Goal: Transaction & Acquisition: Purchase product/service

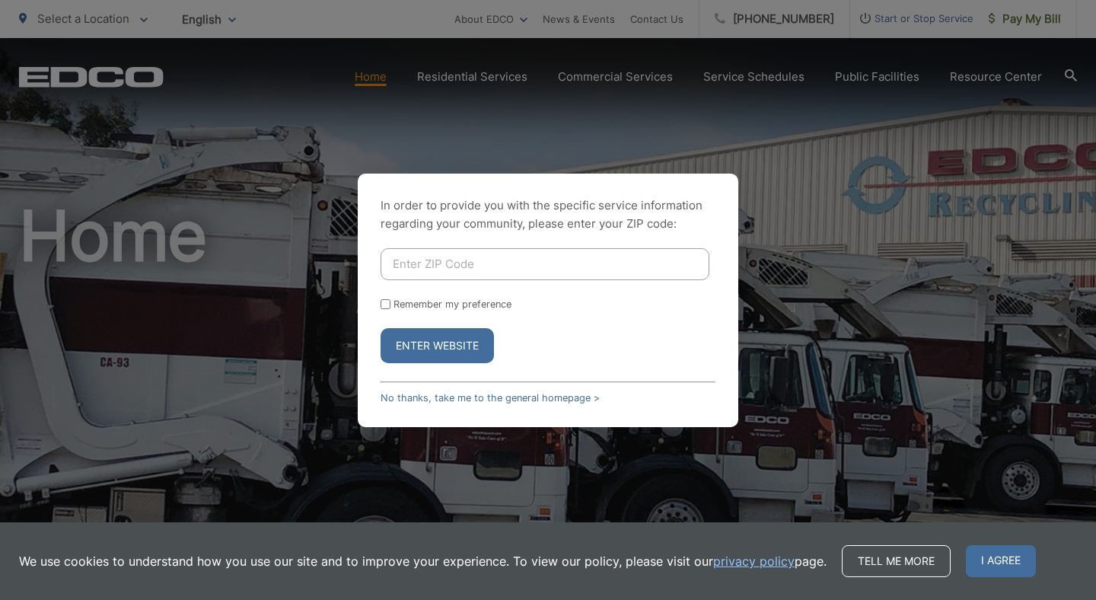
click at [422, 264] on input "Enter ZIP Code" at bounding box center [545, 264] width 329 height 32
type input "92084"
click at [417, 348] on button "Enter Website" at bounding box center [437, 345] width 113 height 35
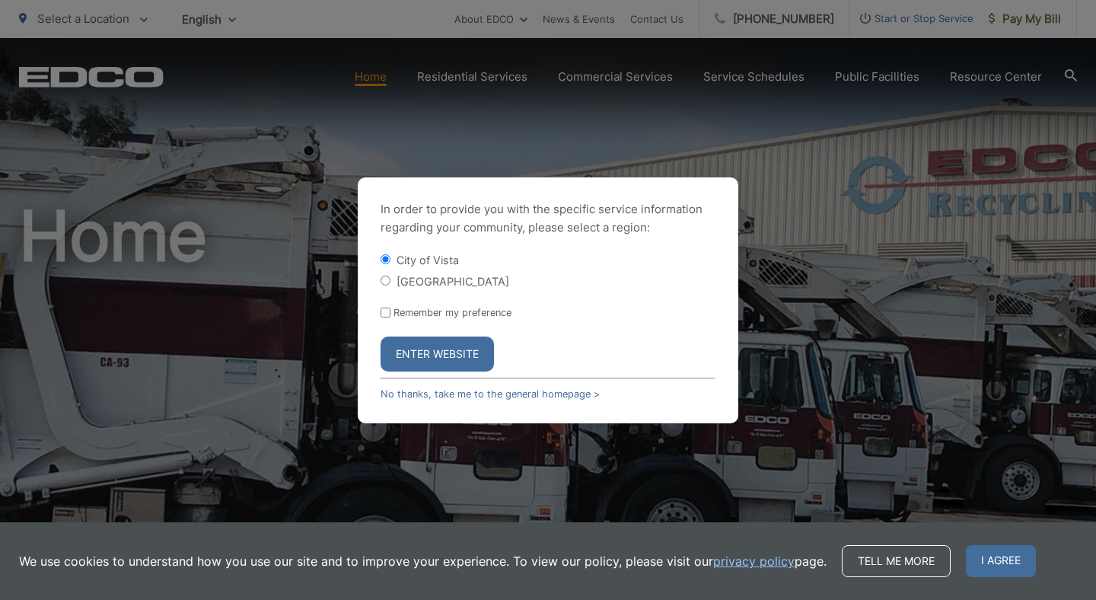
click at [423, 350] on button "Enter Website" at bounding box center [437, 354] width 113 height 35
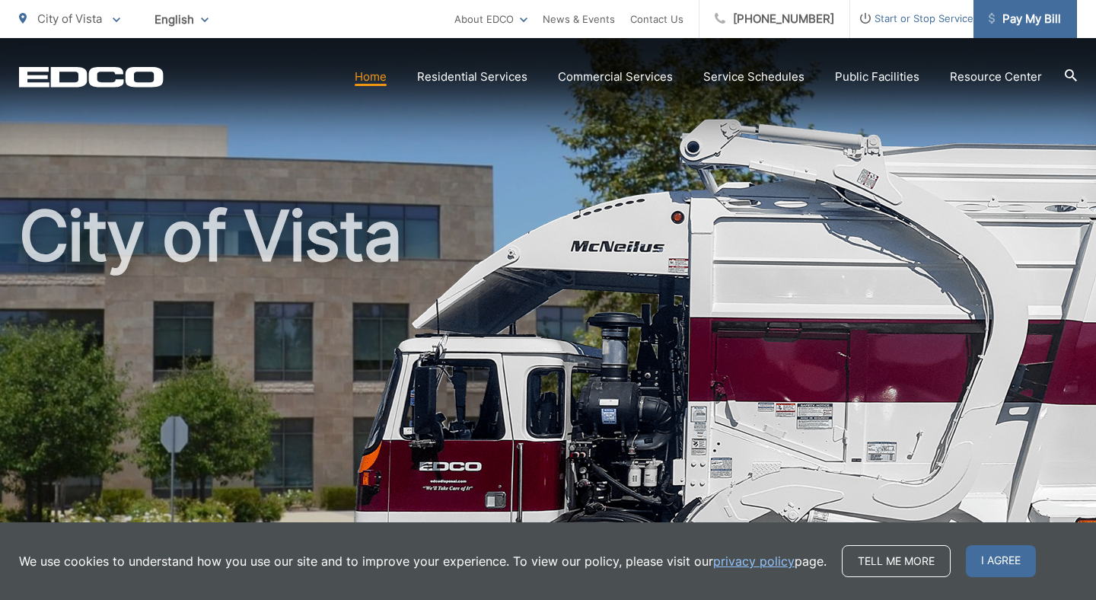
click at [1031, 17] on span "Pay My Bill" at bounding box center [1025, 19] width 72 height 18
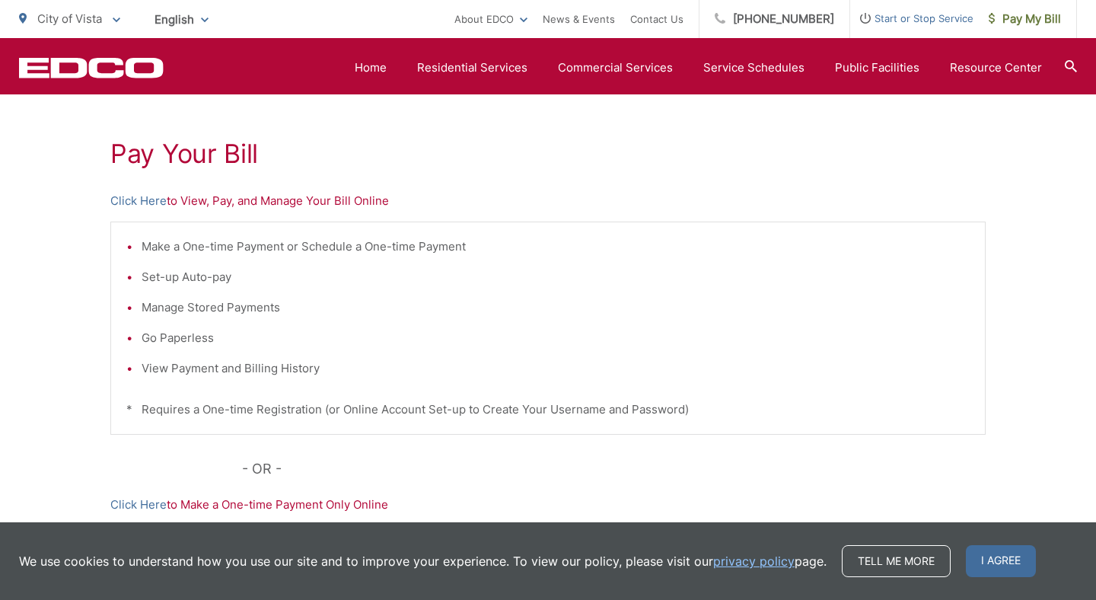
scroll to position [253, 0]
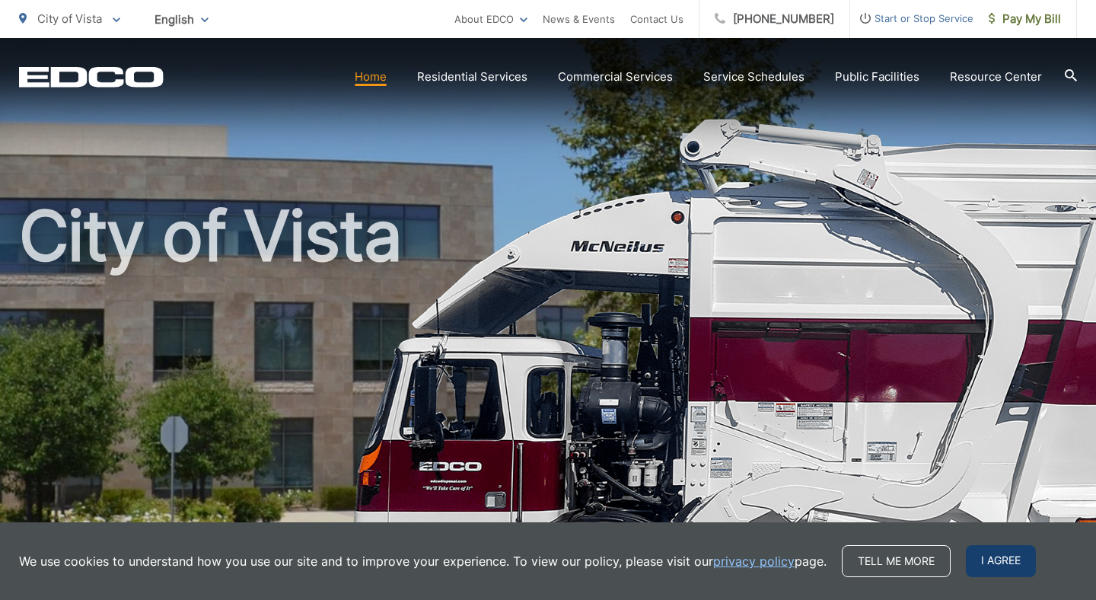
click at [986, 553] on span "I agree" at bounding box center [1001, 561] width 70 height 32
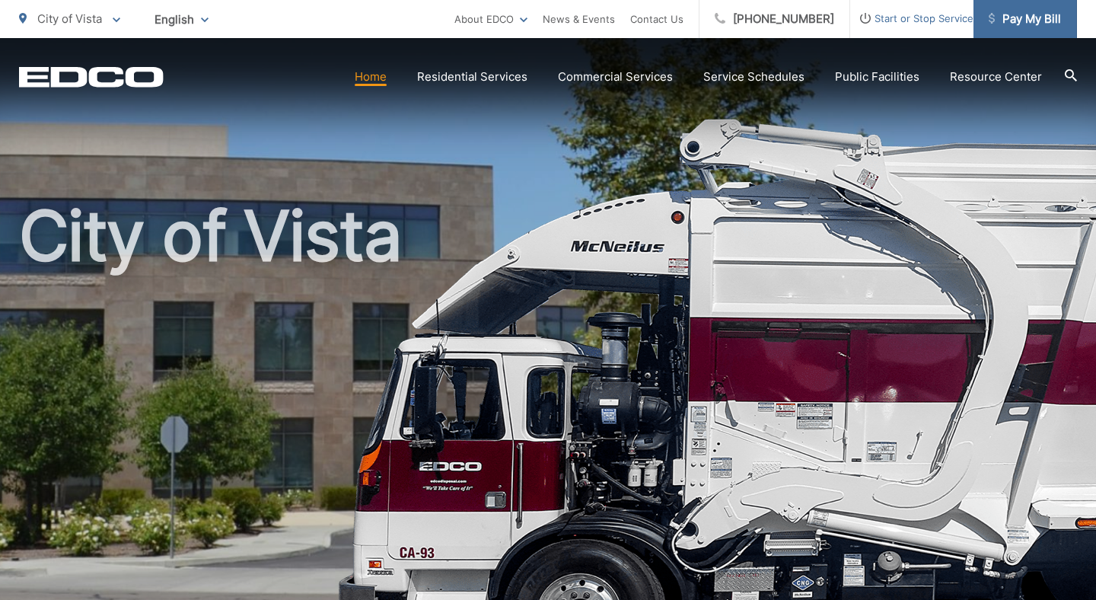
click at [1028, 24] on span "Pay My Bill" at bounding box center [1025, 19] width 72 height 18
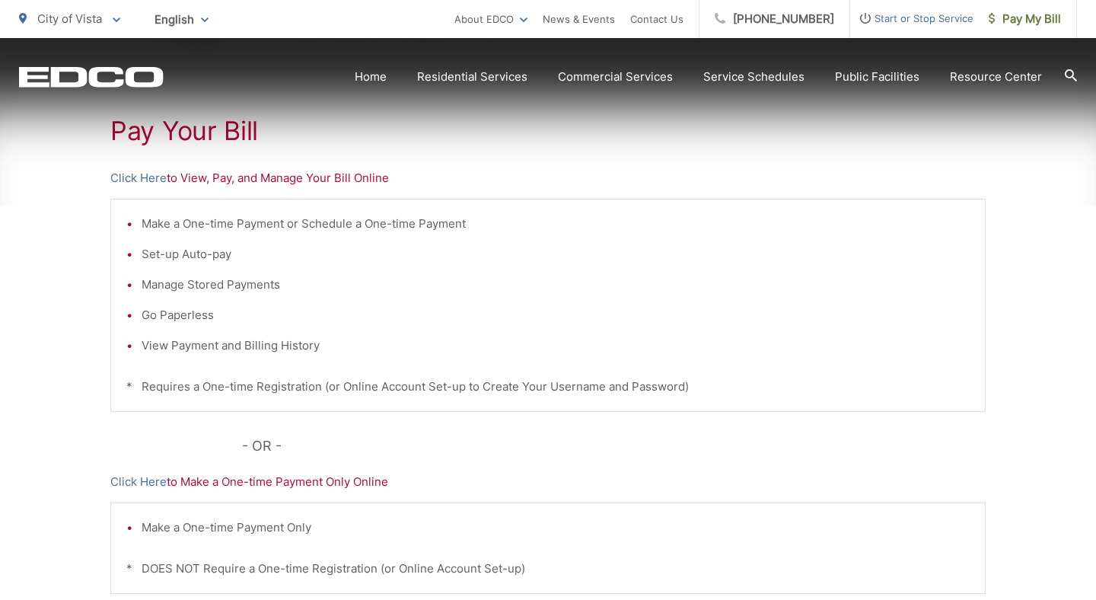
scroll to position [282, 0]
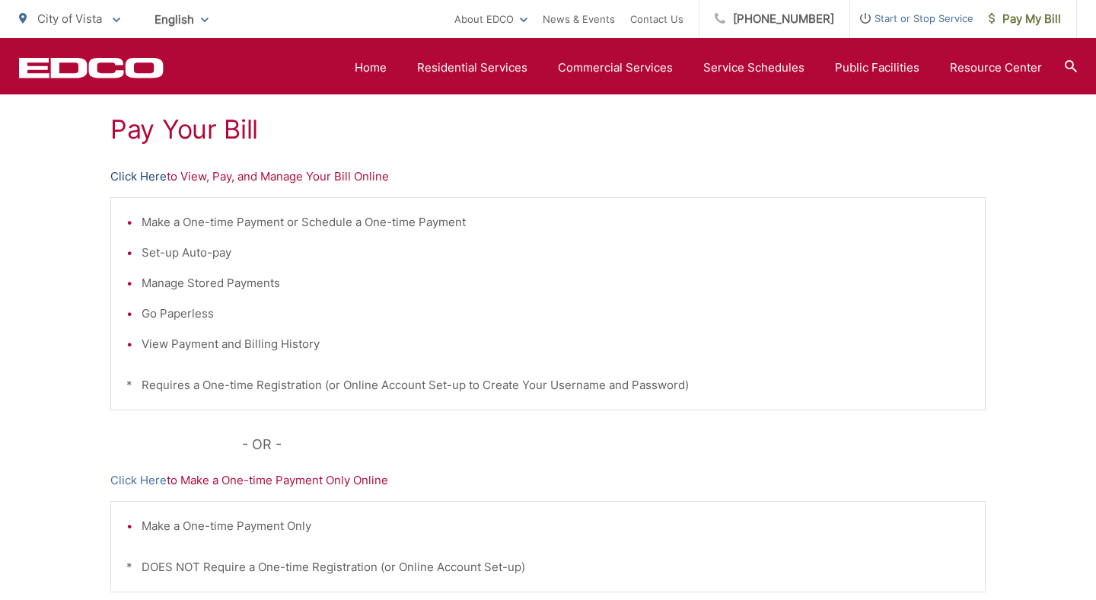
click at [136, 178] on link "Click Here" at bounding box center [138, 177] width 56 height 18
